Goal: Task Accomplishment & Management: Use online tool/utility

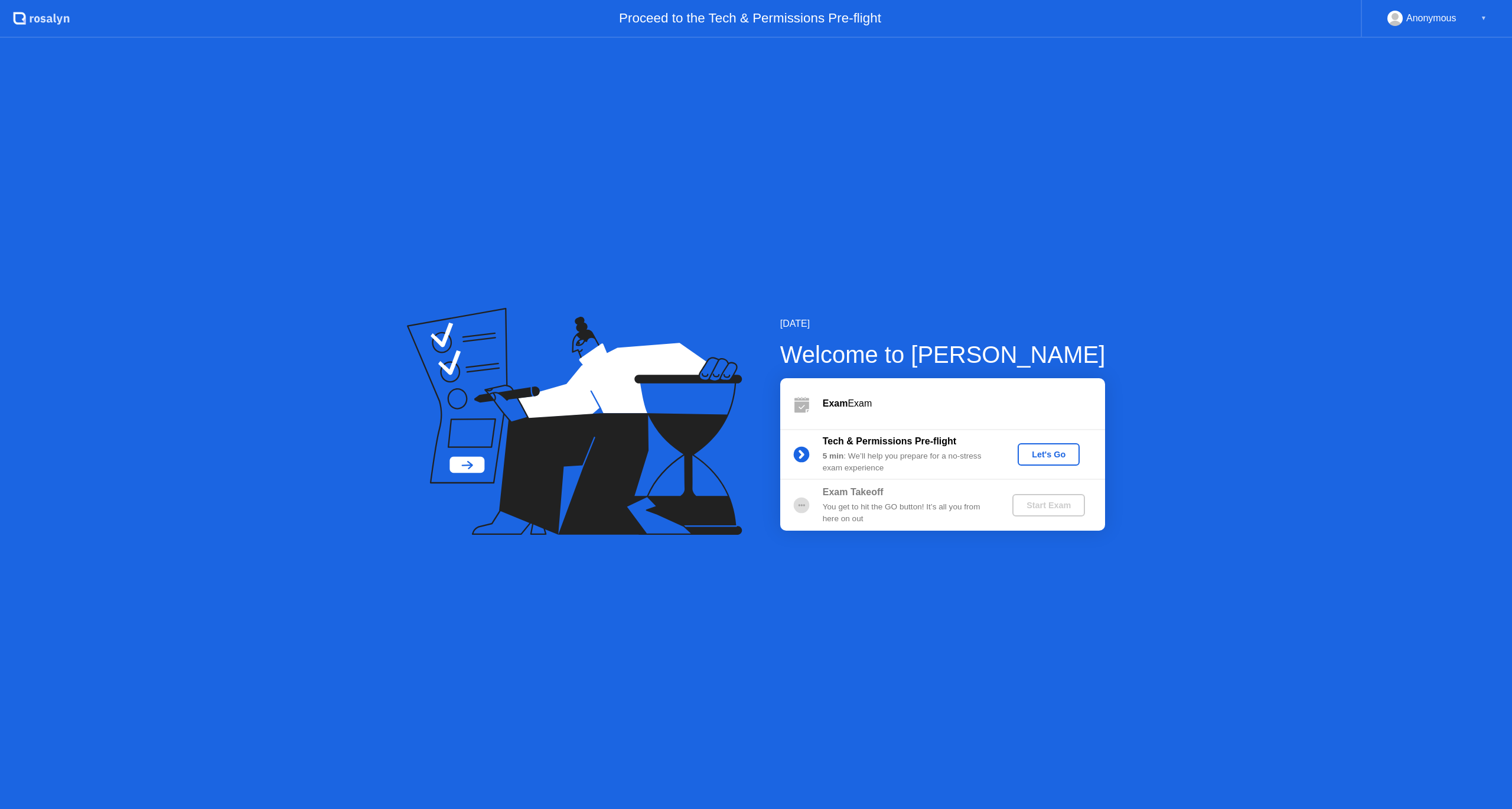
click at [1050, 450] on div "Let's Go" at bounding box center [1049, 454] width 53 height 9
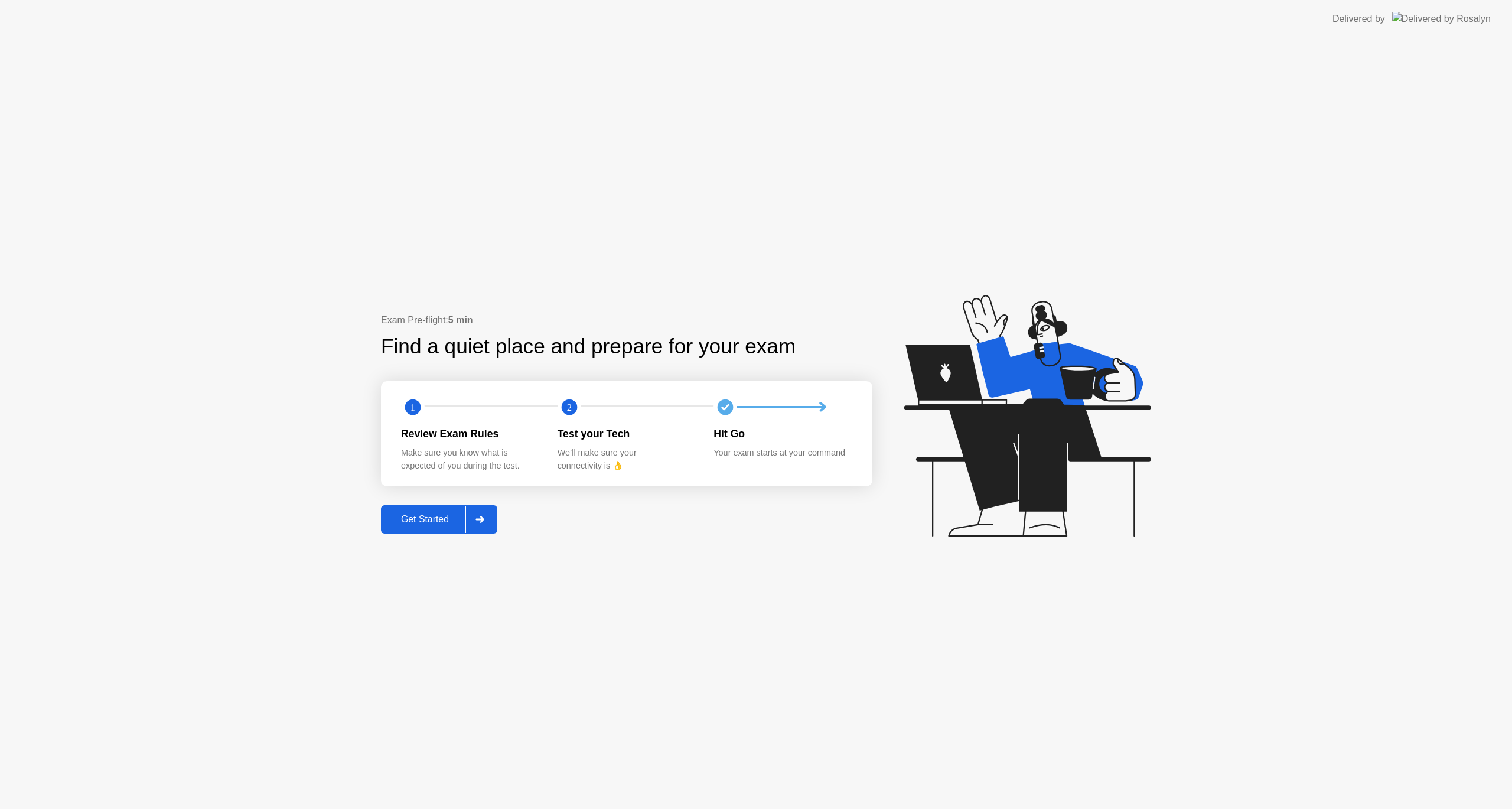
click at [444, 518] on div "Get Started" at bounding box center [425, 519] width 81 height 11
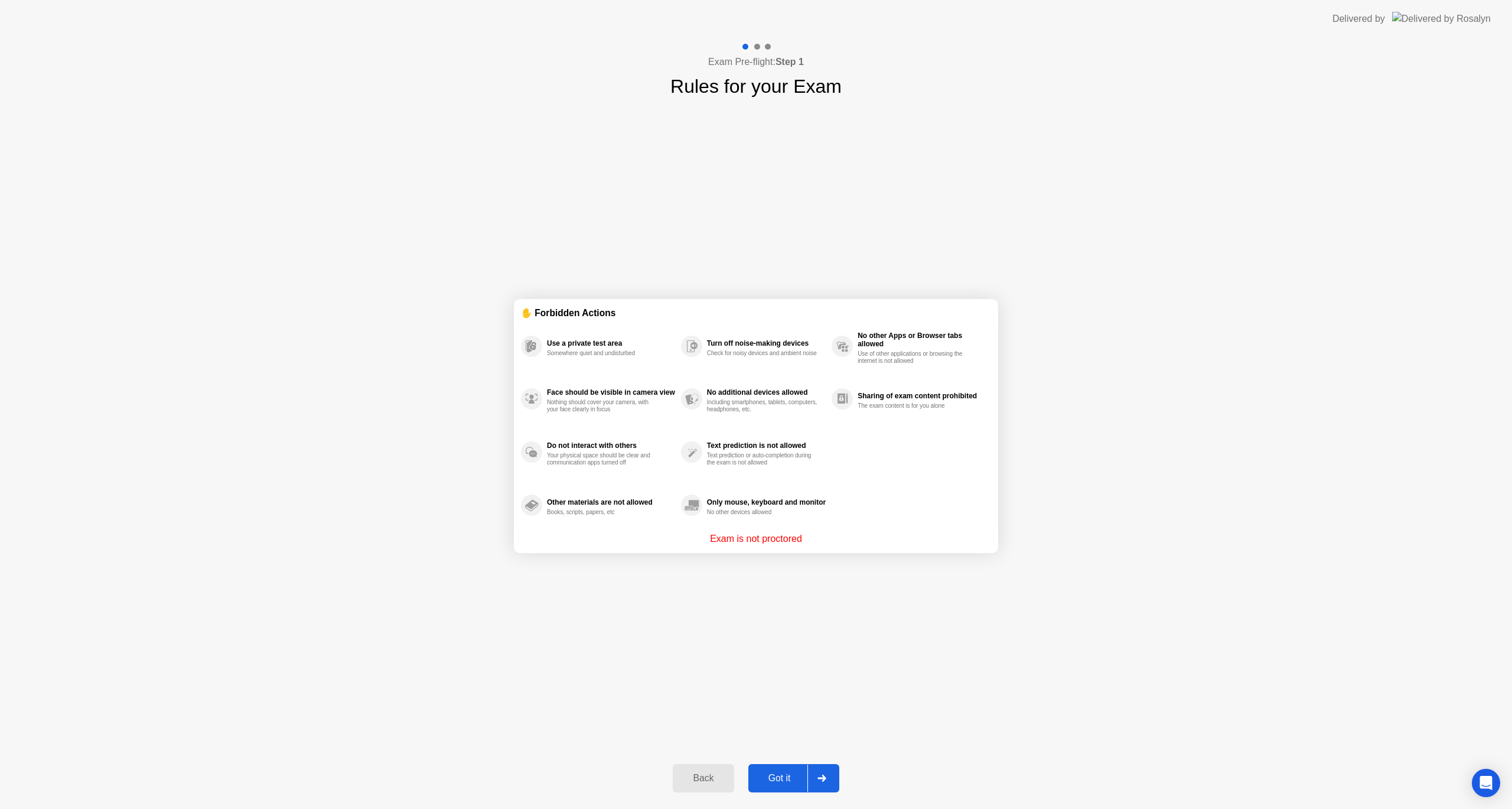
click at [790, 770] on button "Got it" at bounding box center [793, 778] width 91 height 28
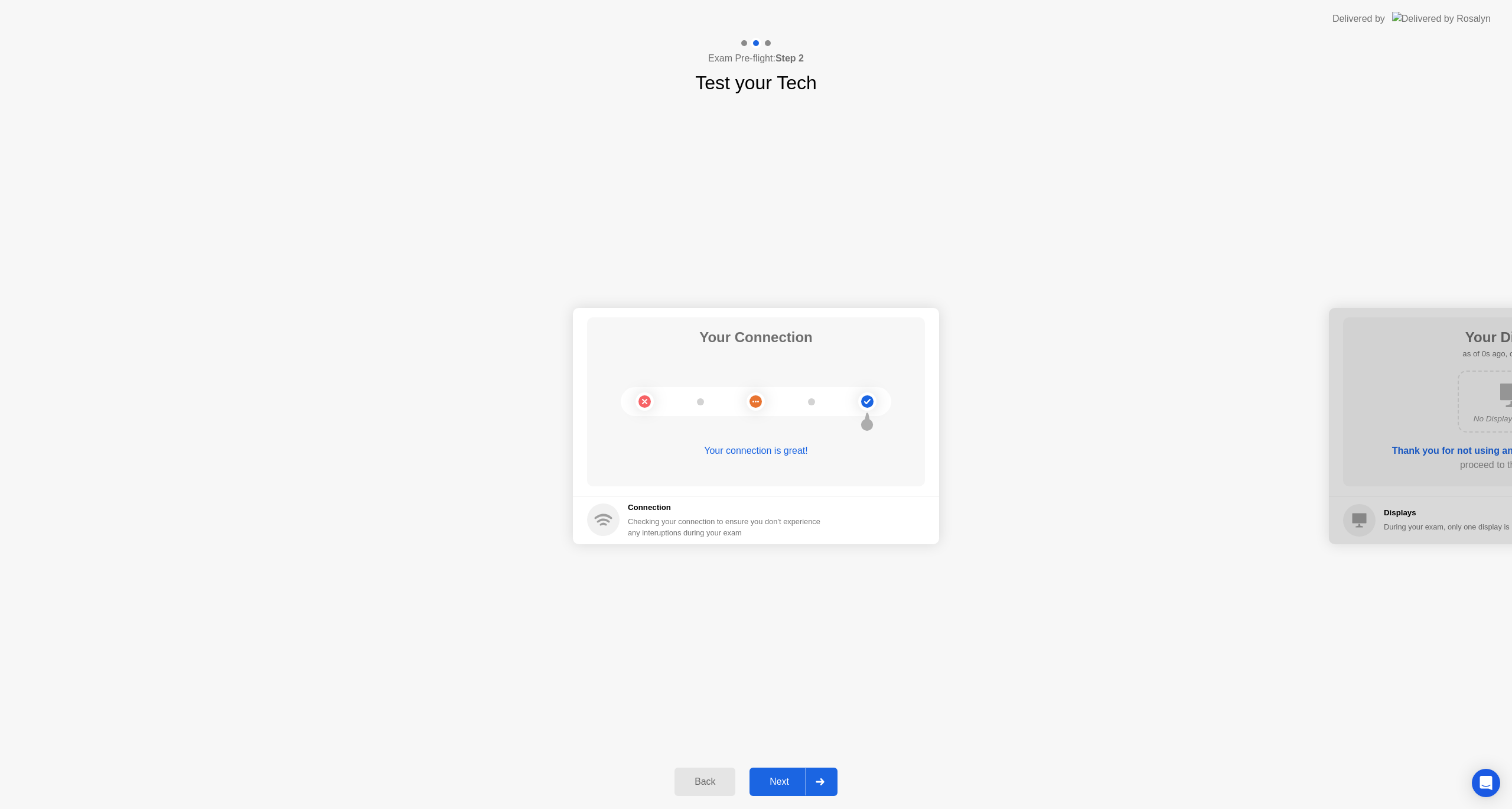
click at [790, 770] on button "Next" at bounding box center [793, 781] width 88 height 28
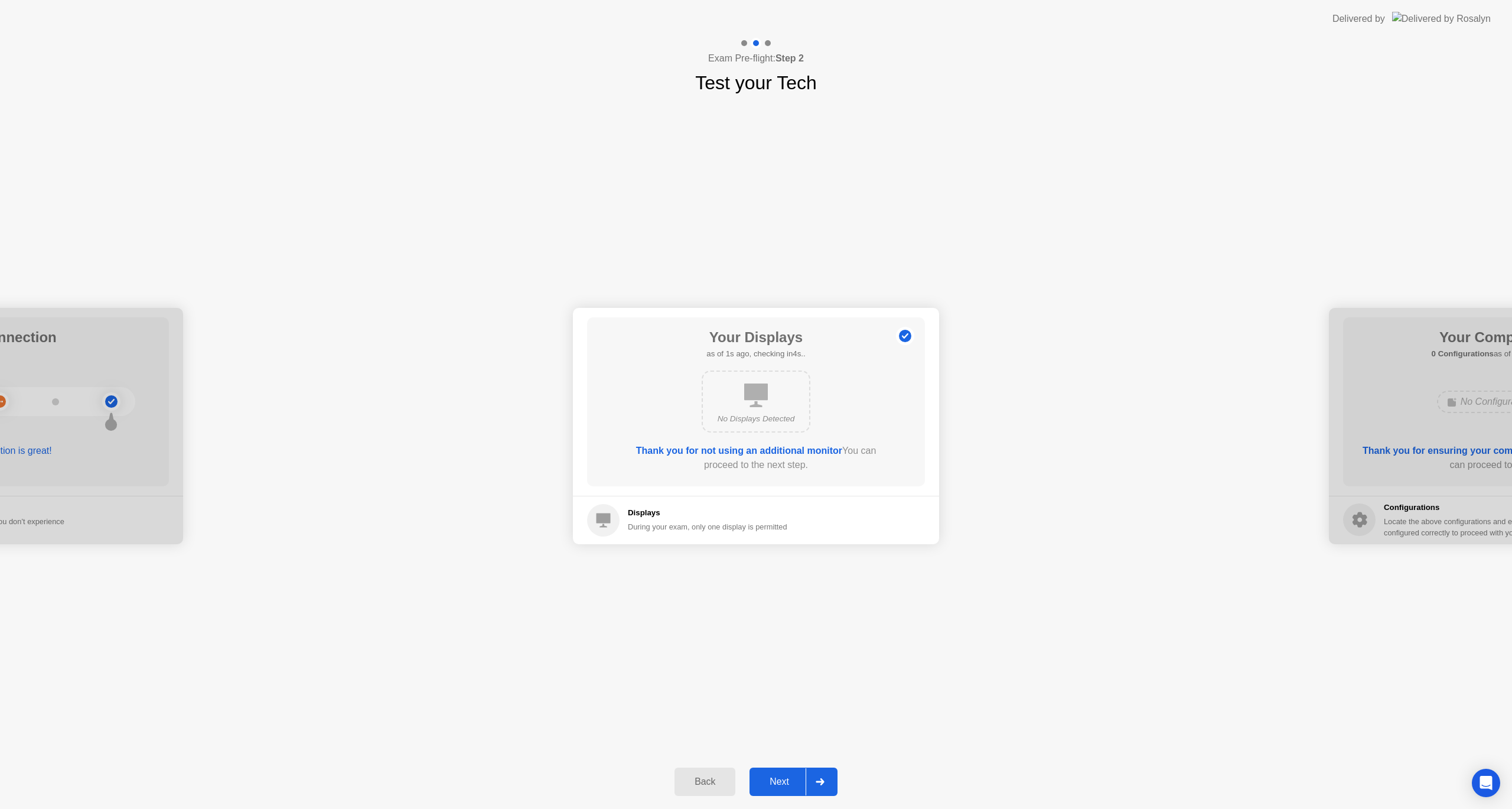
click at [790, 770] on button "Next" at bounding box center [793, 781] width 88 height 28
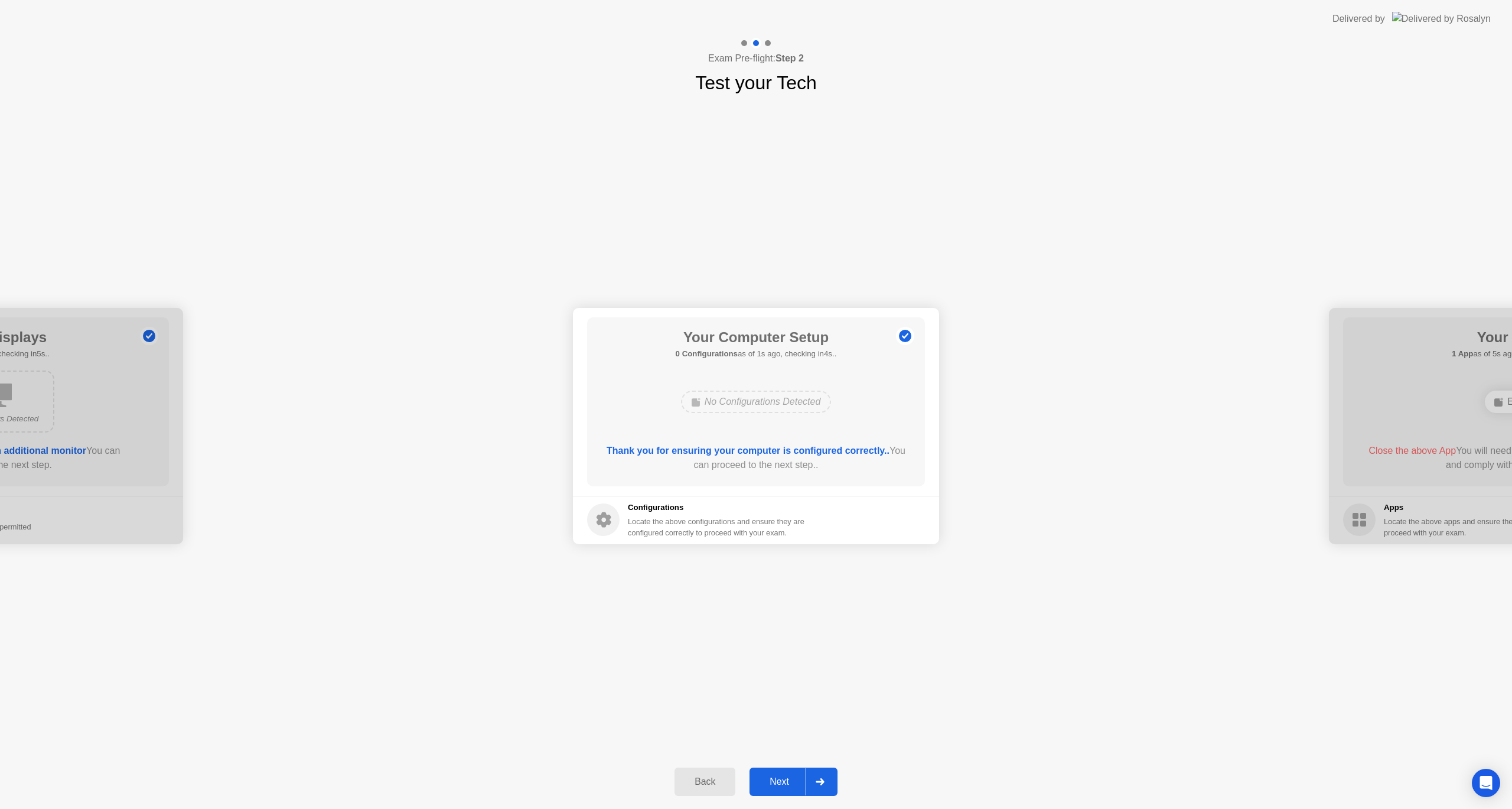
click at [790, 770] on button "Next" at bounding box center [793, 781] width 88 height 28
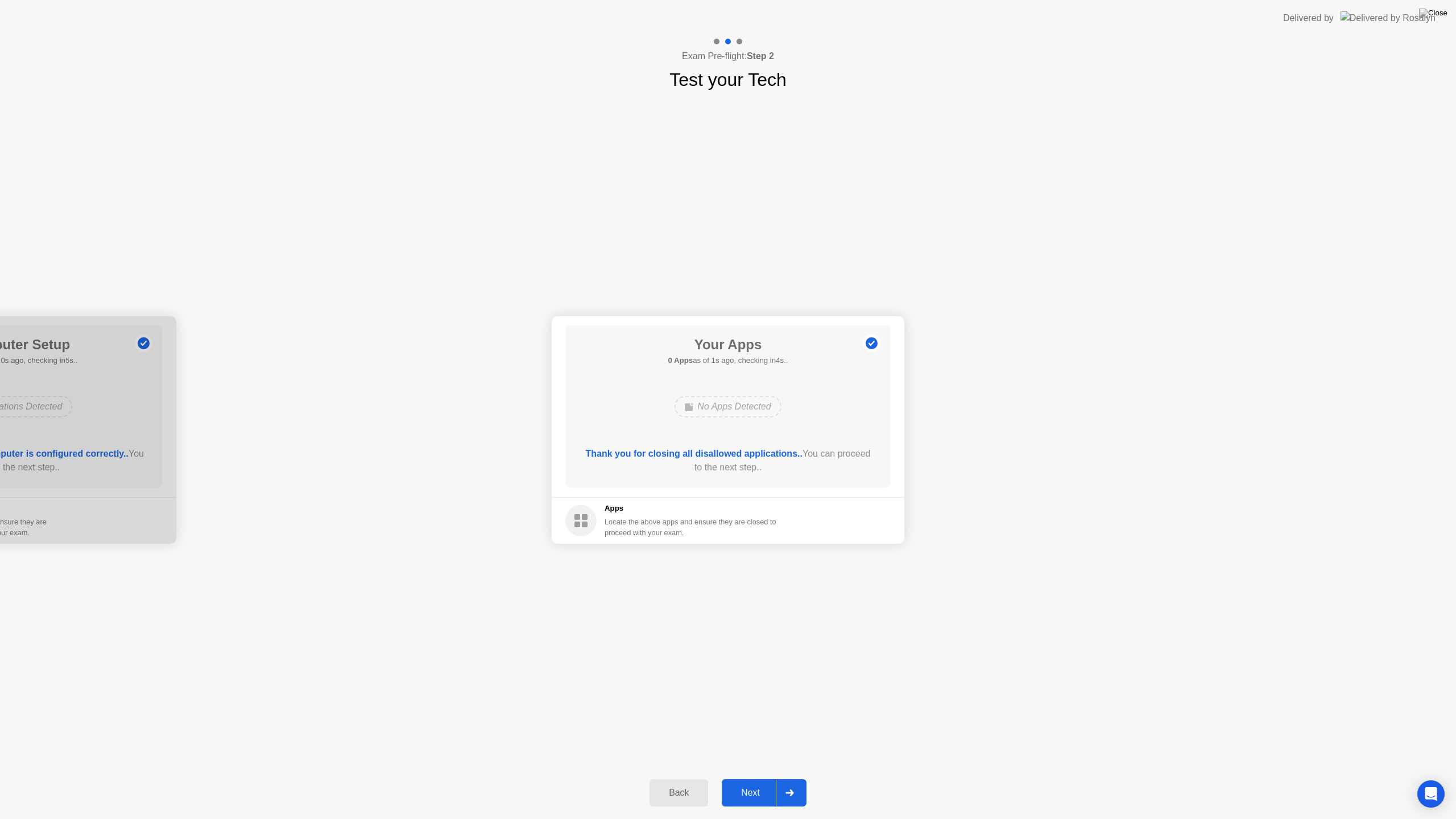
click at [753, 779] on div "Next" at bounding box center [751, 793] width 51 height 10
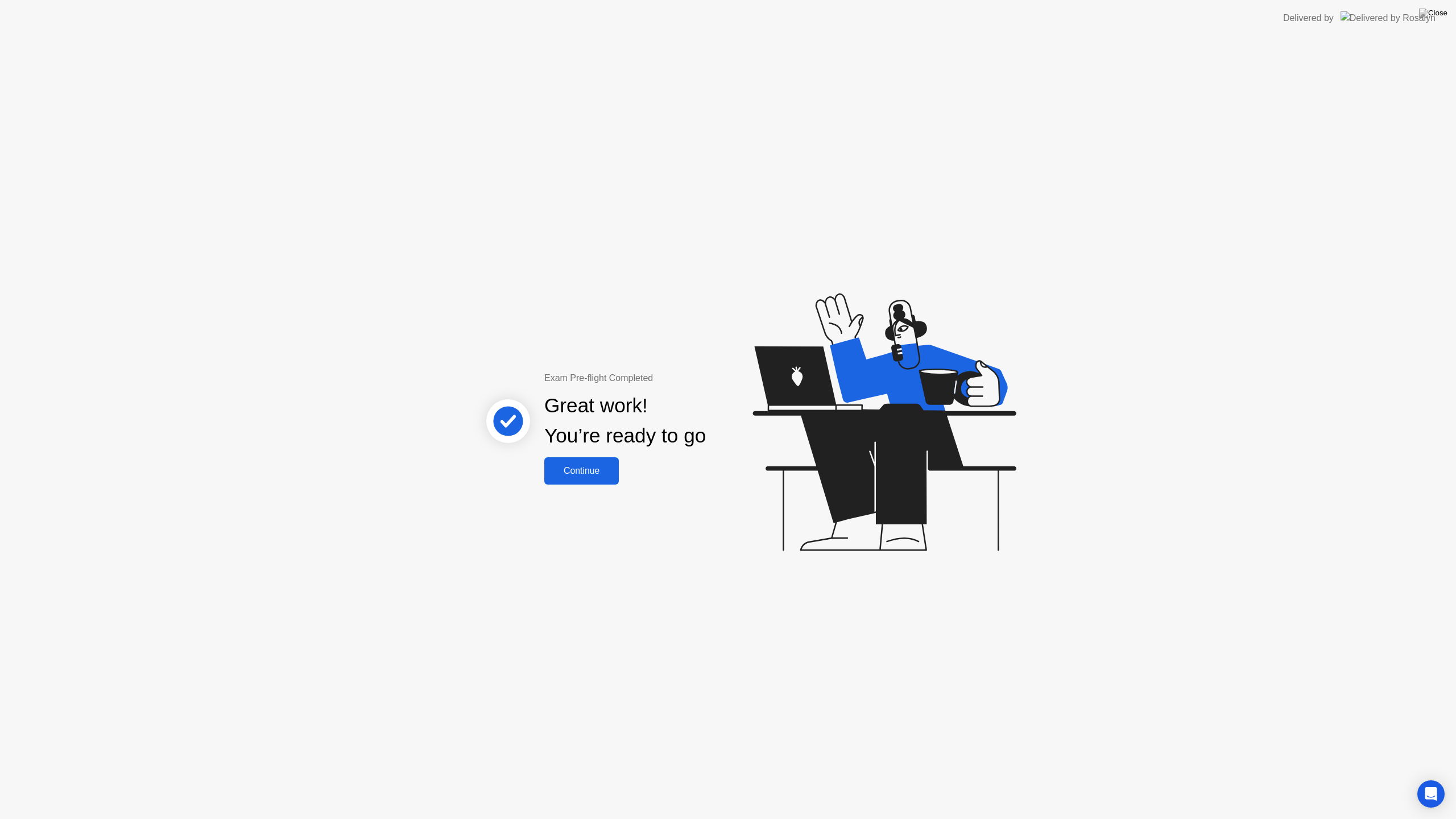
click at [606, 466] on div "Continue" at bounding box center [582, 471] width 68 height 10
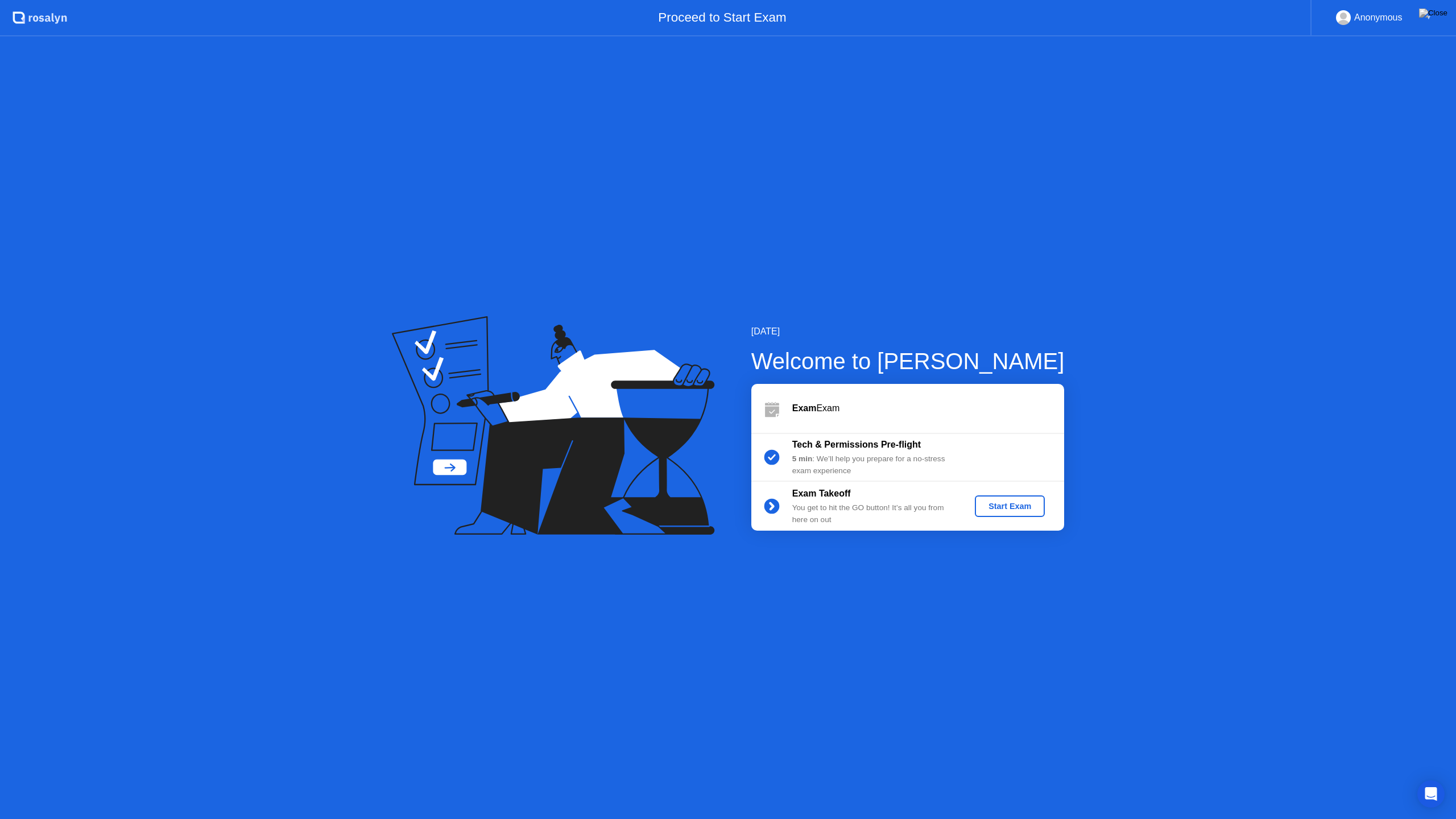
click at [1033, 505] on div "Start Exam" at bounding box center [1010, 506] width 61 height 9
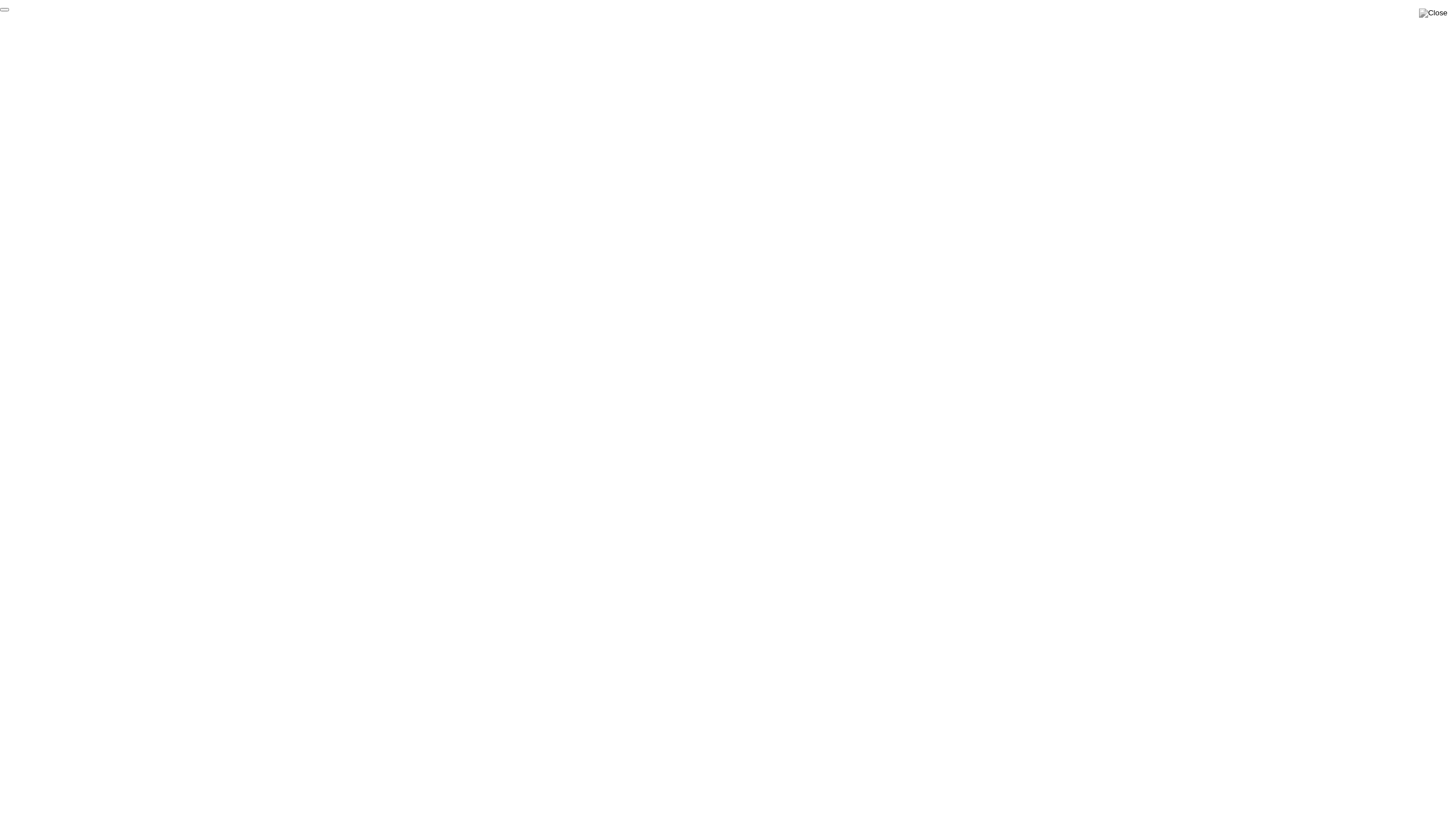
click div "End Proctoring Session"
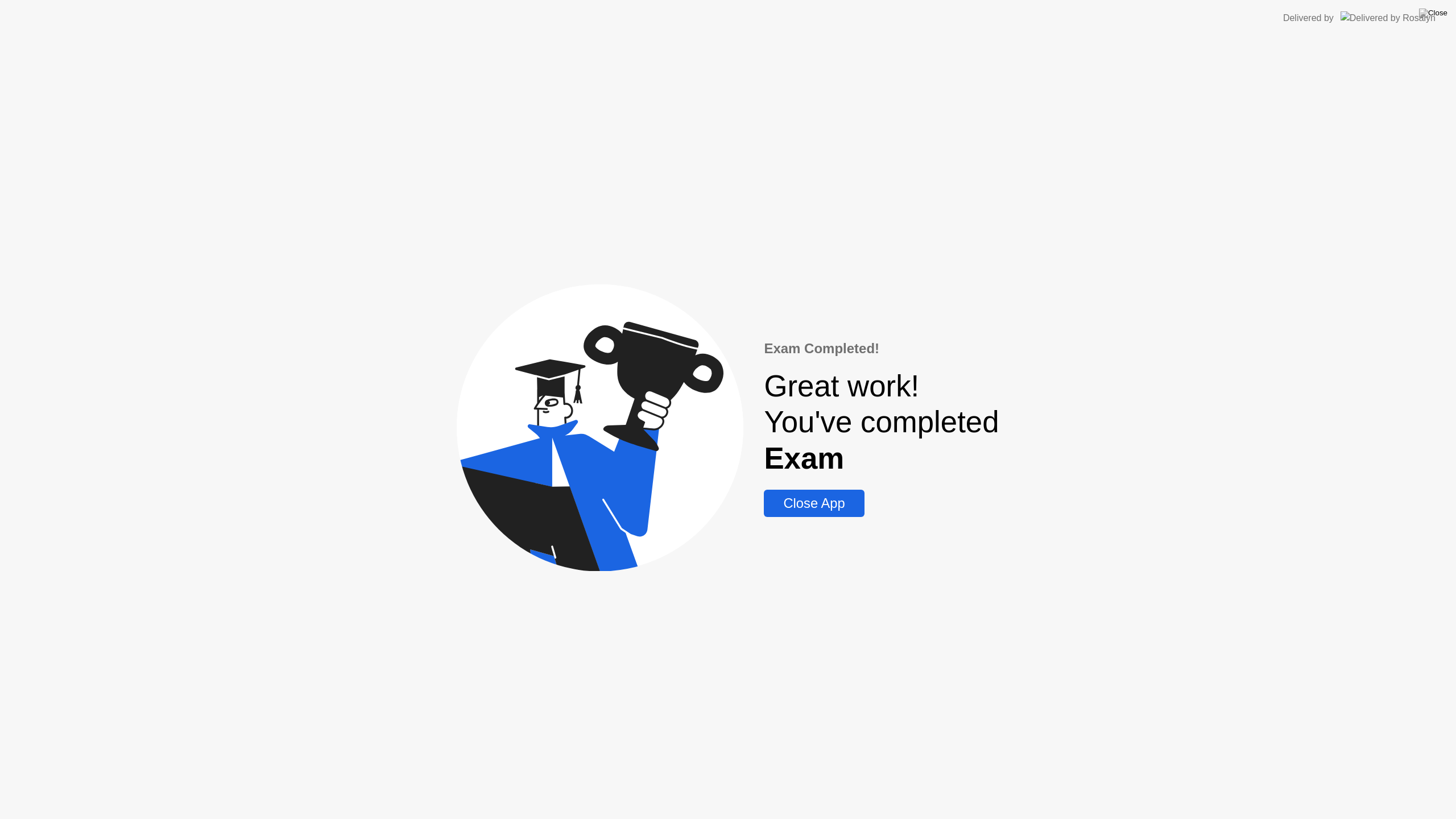
click at [847, 501] on div "Close App" at bounding box center [814, 503] width 93 height 16
